Goal: Task Accomplishment & Management: Manage account settings

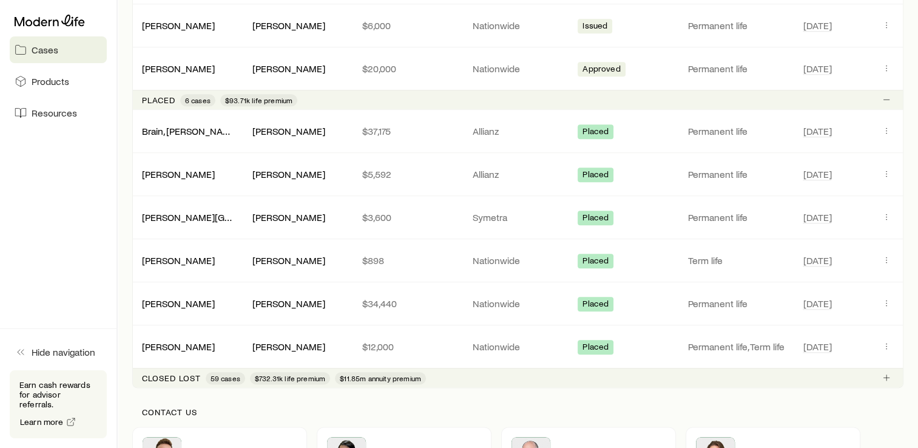
scroll to position [1337, 0]
click at [172, 168] on link "[PERSON_NAME]" at bounding box center [179, 173] width 73 height 12
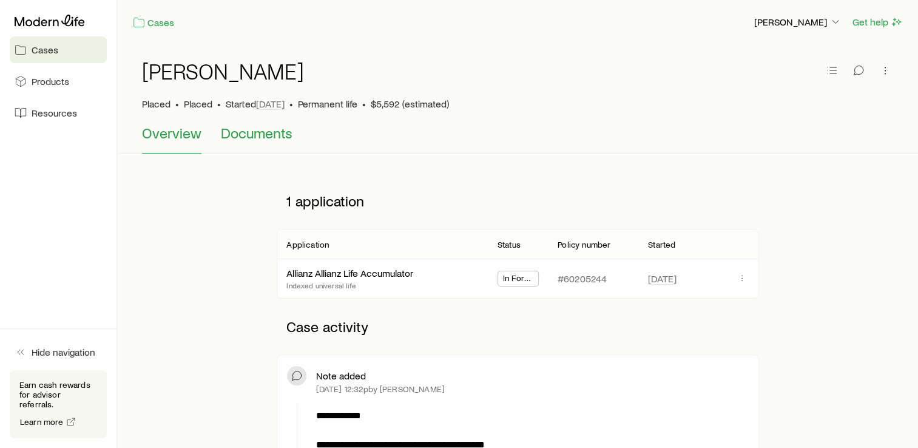
click at [272, 140] on span "Documents" at bounding box center [257, 132] width 72 height 17
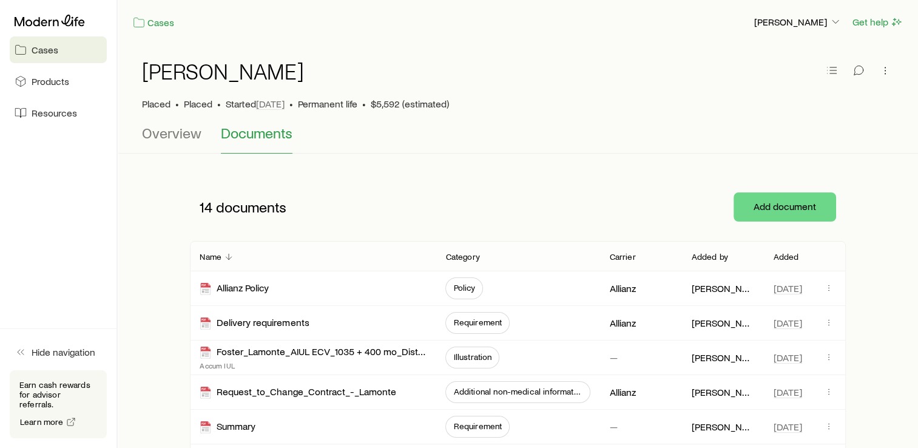
scroll to position [21, 0]
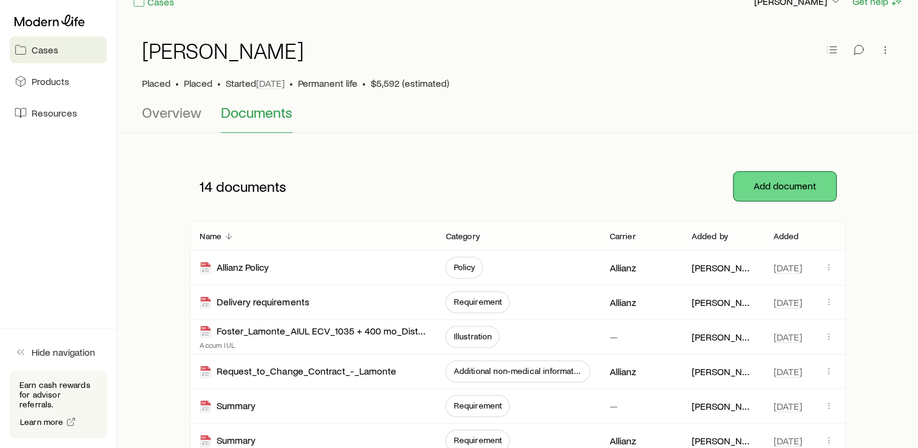
click at [773, 185] on button "Add document" at bounding box center [784, 186] width 102 height 29
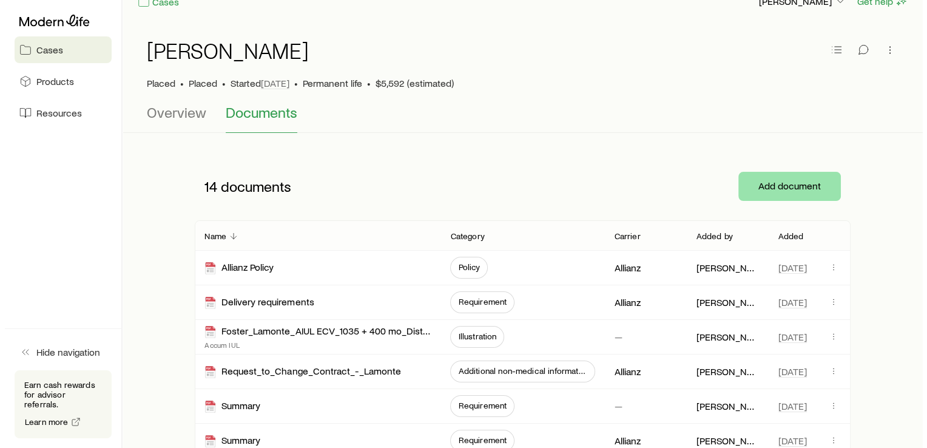
scroll to position [0, 0]
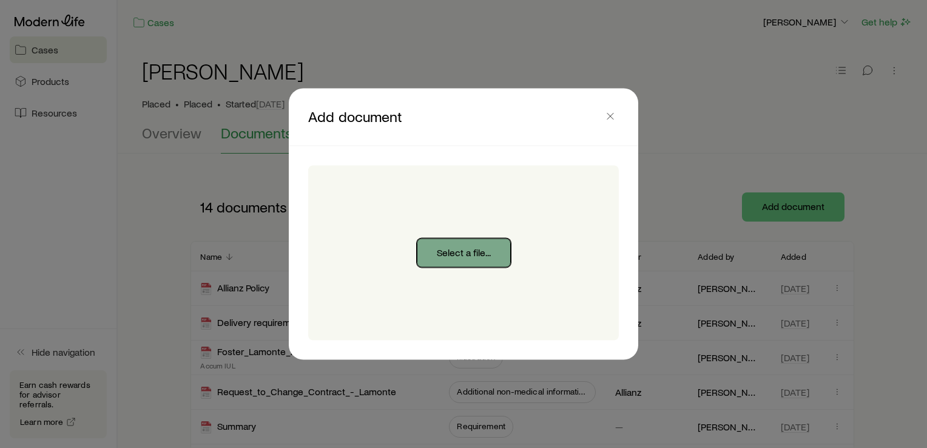
click at [450, 256] on button "Select a file..." at bounding box center [464, 252] width 94 height 29
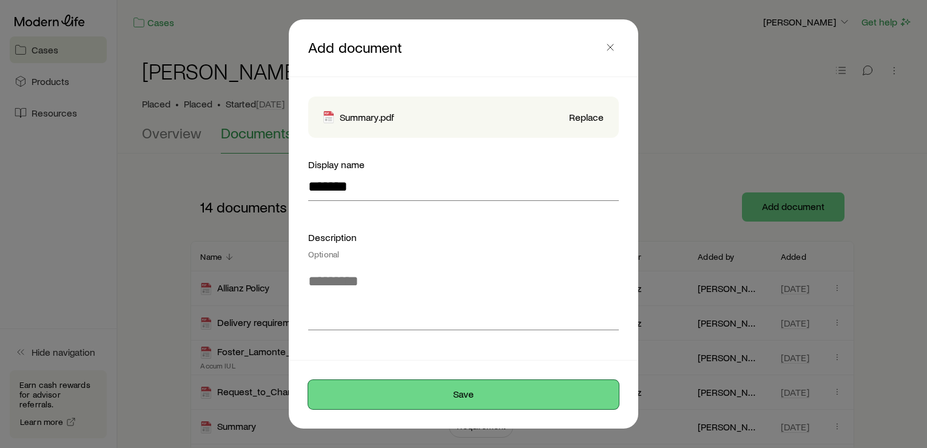
click at [423, 401] on button "Save" at bounding box center [463, 394] width 311 height 29
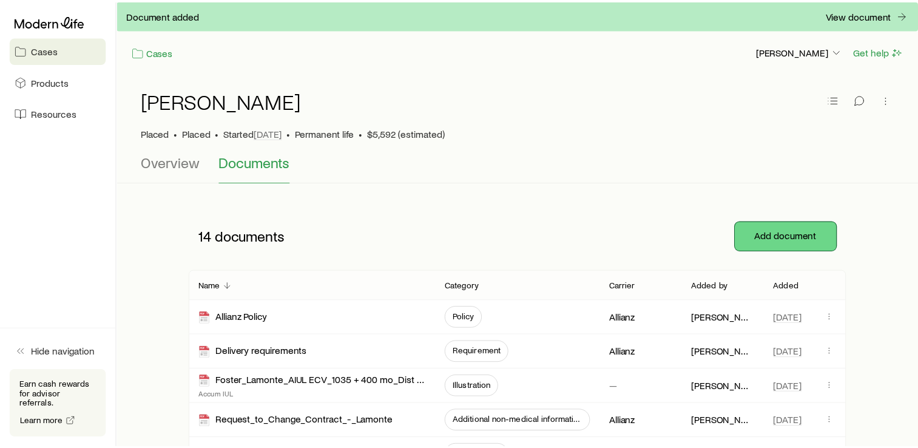
scroll to position [21, 0]
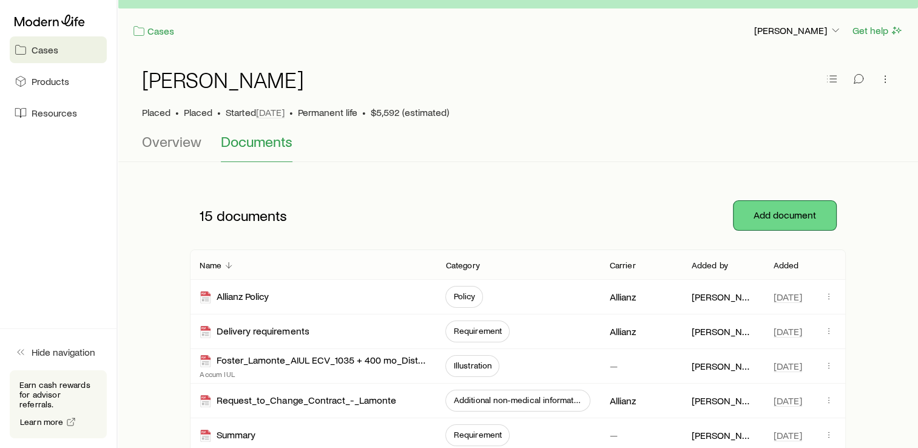
click at [798, 219] on button "Add document" at bounding box center [784, 215] width 102 height 29
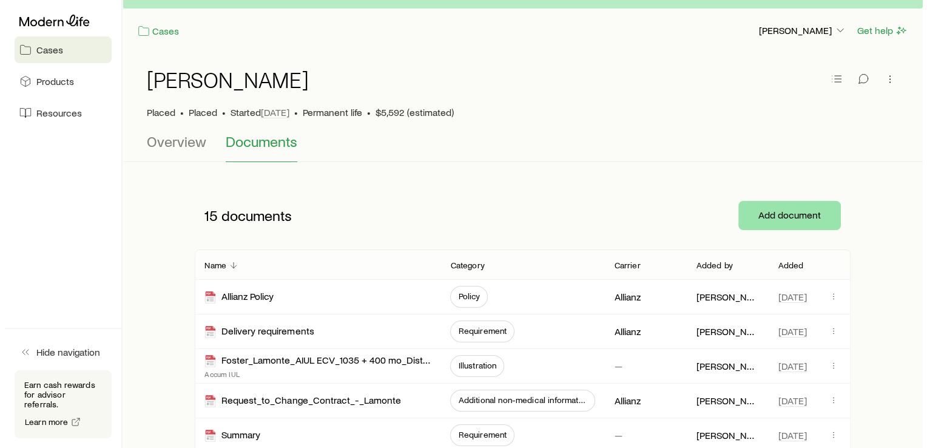
scroll to position [0, 0]
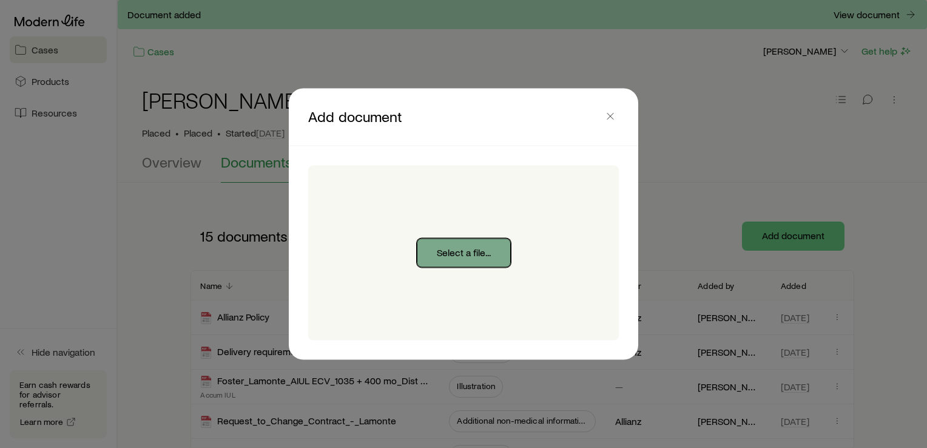
click at [464, 249] on button "Select a file..." at bounding box center [464, 252] width 94 height 29
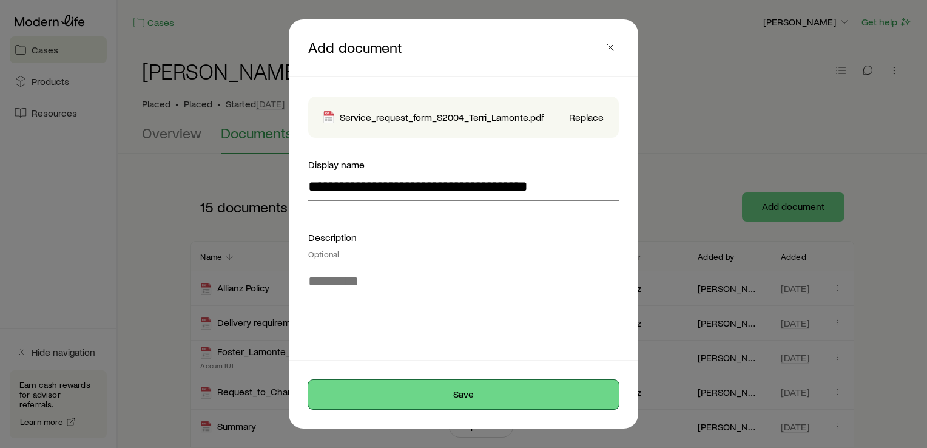
click at [441, 389] on button "Save" at bounding box center [463, 394] width 311 height 29
